Goal: Obtain resource: Obtain resource

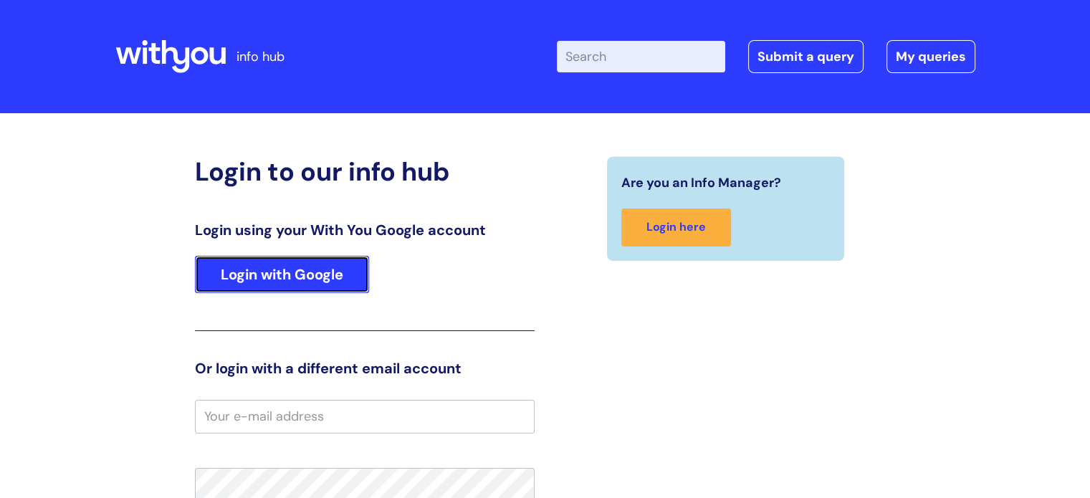
click at [285, 274] on link "Login with Google" at bounding box center [282, 274] width 174 height 37
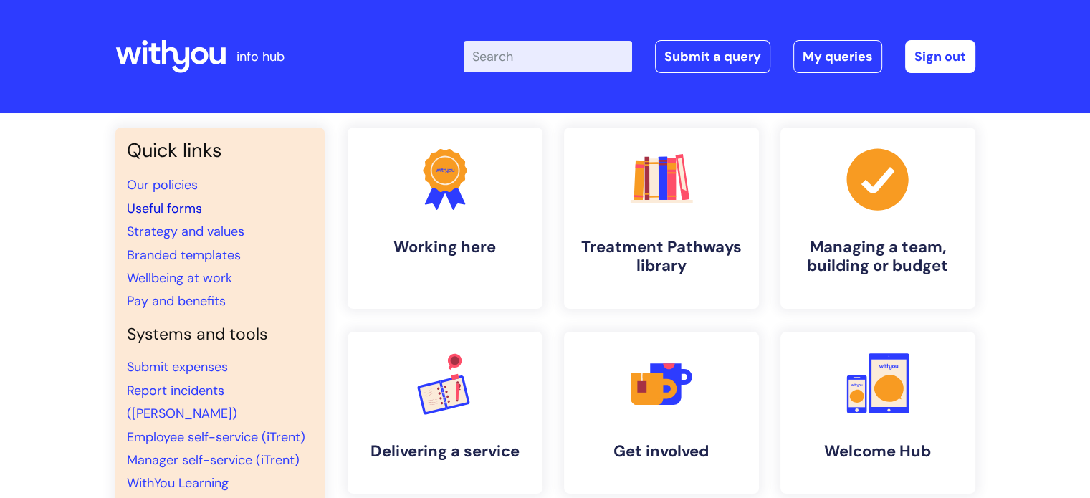
click at [186, 205] on link "Useful forms" at bounding box center [164, 208] width 75 height 17
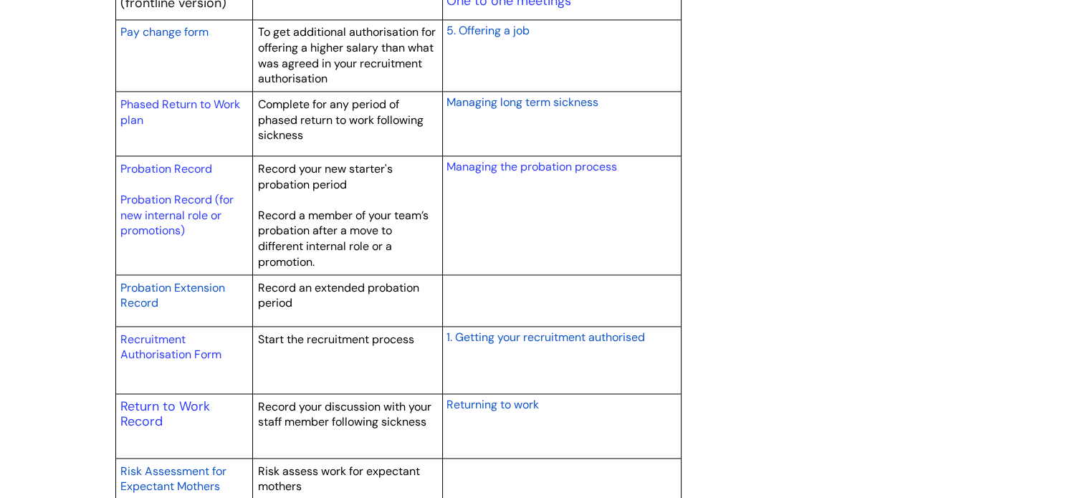
scroll to position [2038, 0]
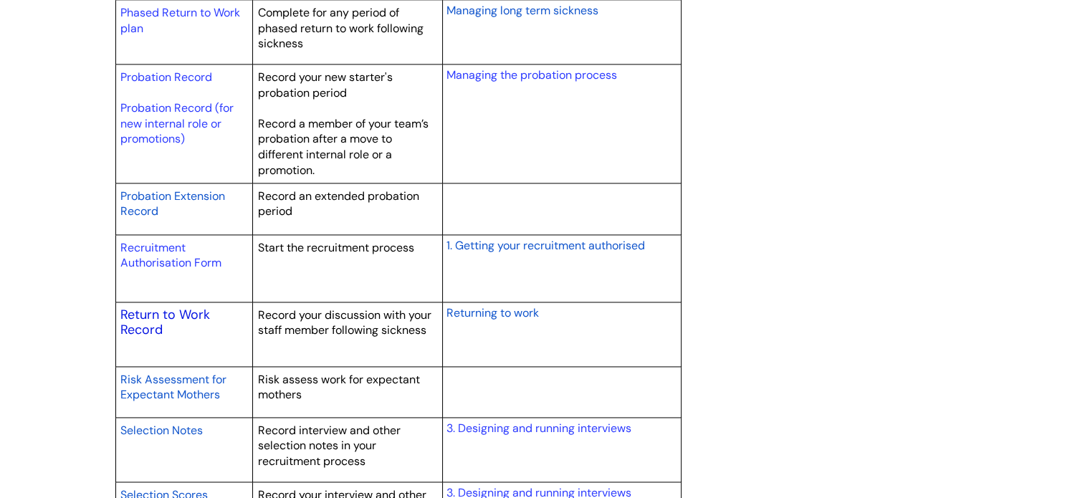
click at [158, 311] on link "Return to Work Record" at bounding box center [165, 322] width 90 height 33
